Goal: Task Accomplishment & Management: Use online tool/utility

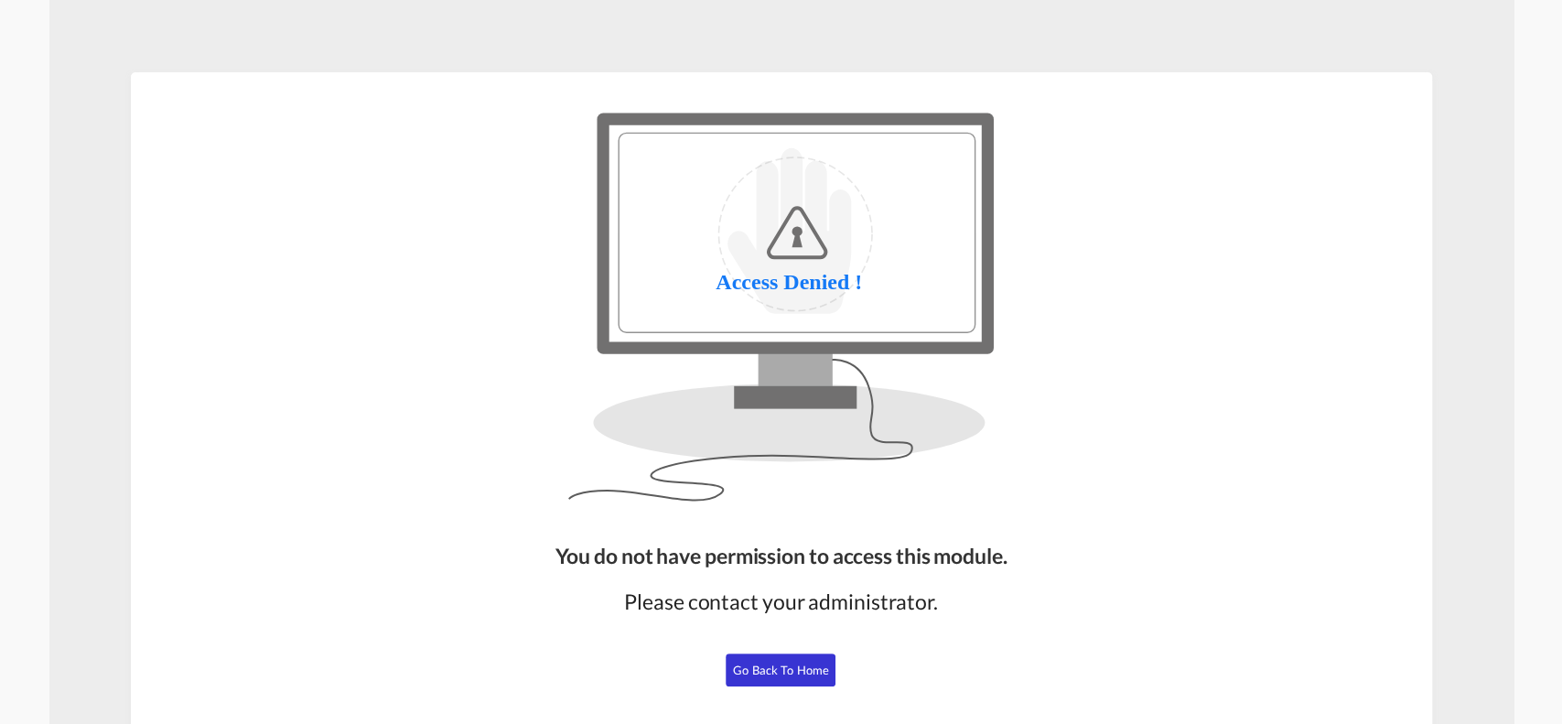
click at [754, 663] on span "Go Back to Home" at bounding box center [781, 670] width 96 height 15
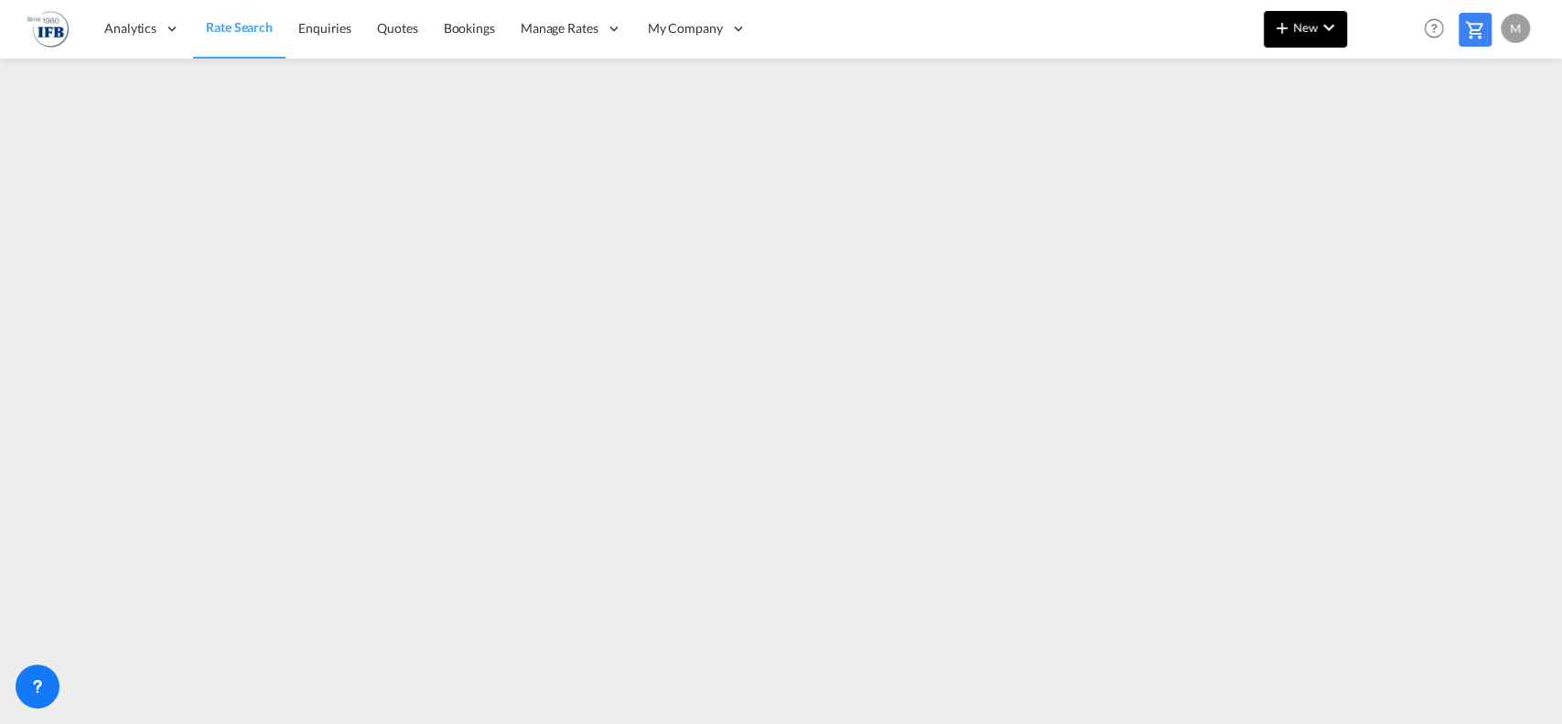
click at [1274, 35] on md-icon "icon-plus 400-fg" at bounding box center [1282, 27] width 22 height 22
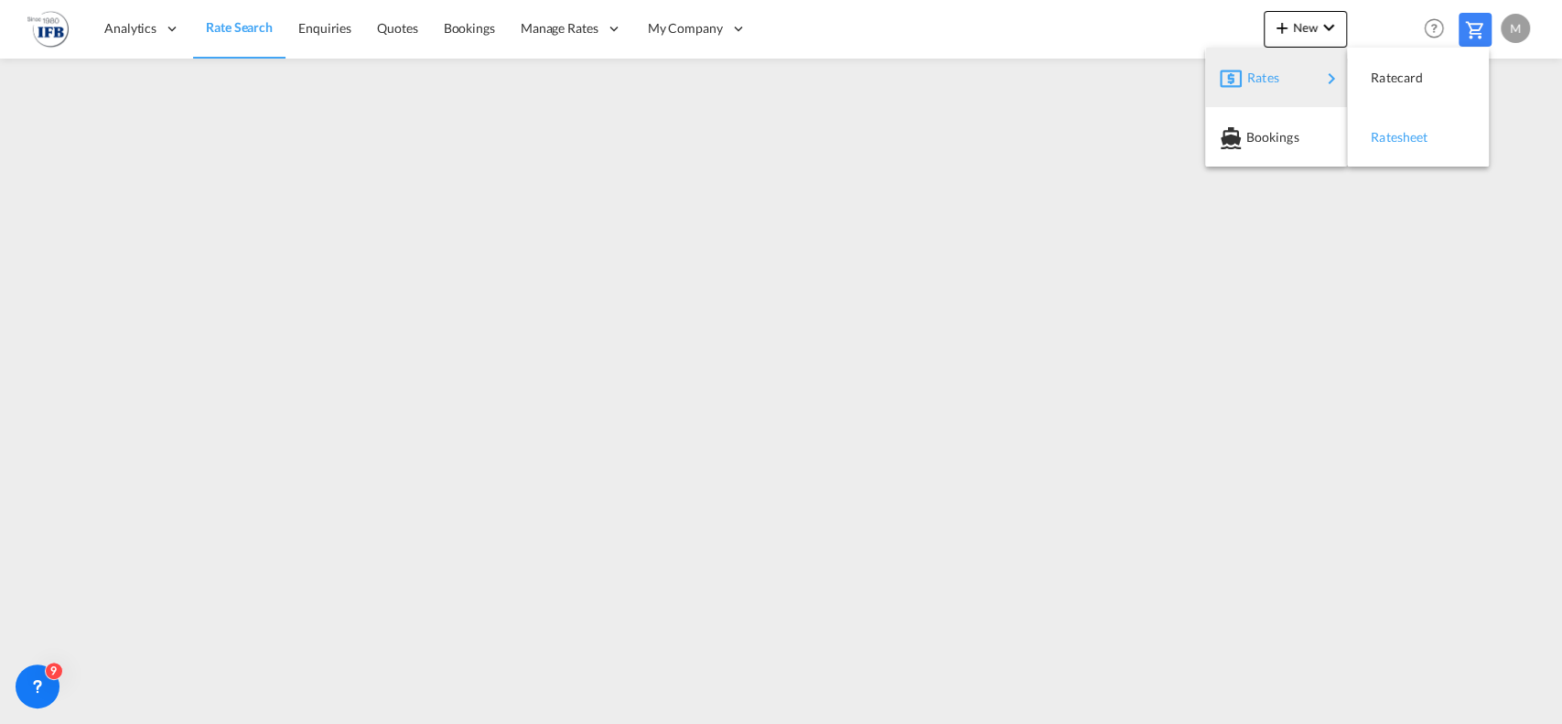
click at [1391, 128] on span "Ratesheet" at bounding box center [1381, 137] width 20 height 37
